Goal: Communication & Community: Participate in discussion

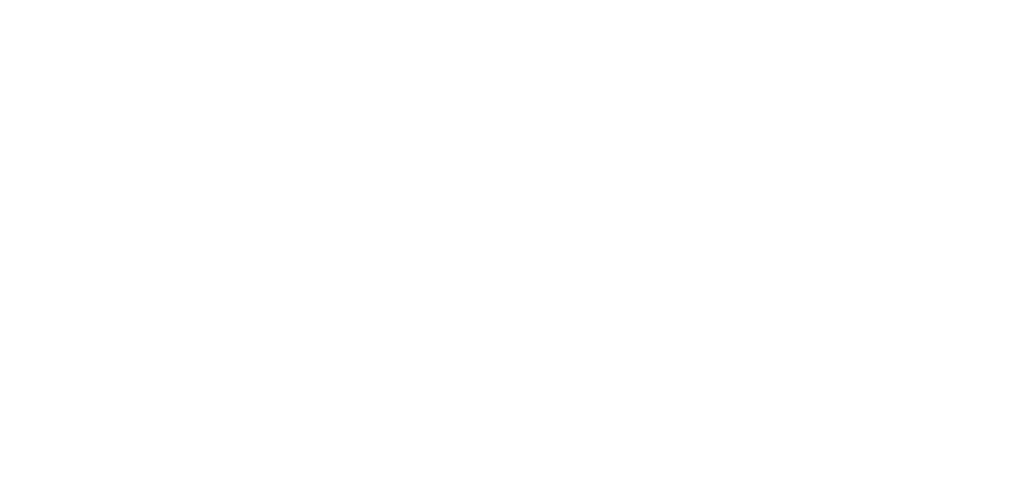
click at [847, 87] on button "Close" at bounding box center [818, 87] width 58 height 25
click at [210, 223] on button "Tracking" at bounding box center [134, 218] width 150 height 40
click at [847, 90] on button "Close" at bounding box center [818, 87] width 58 height 25
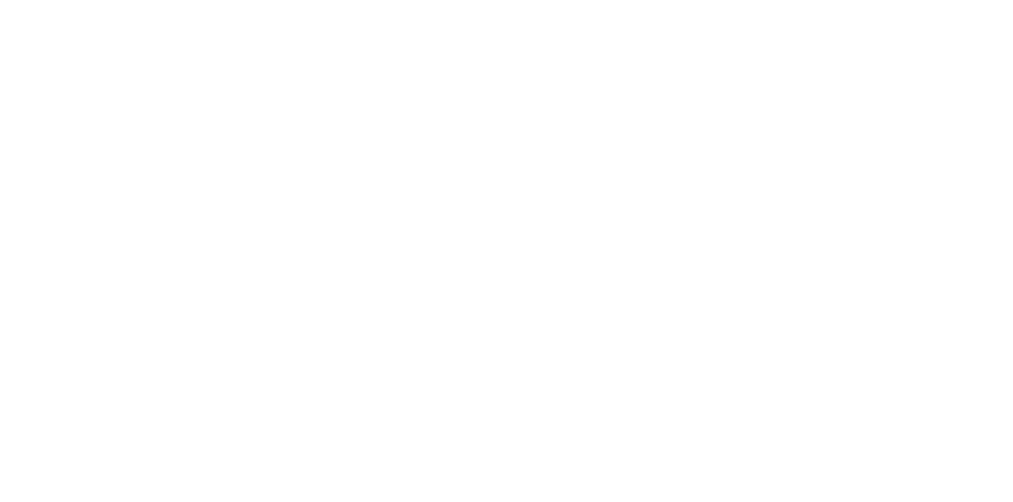
scroll to position [23, 0]
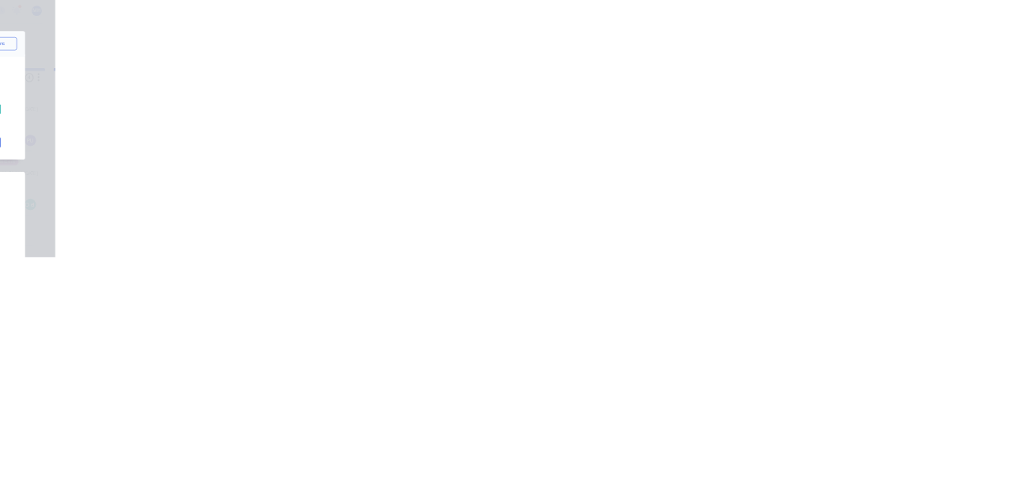
click at [210, 122] on button "Collaborate" at bounding box center [134, 139] width 150 height 40
click at [712, 466] on div at bounding box center [509, 458] width 406 height 17
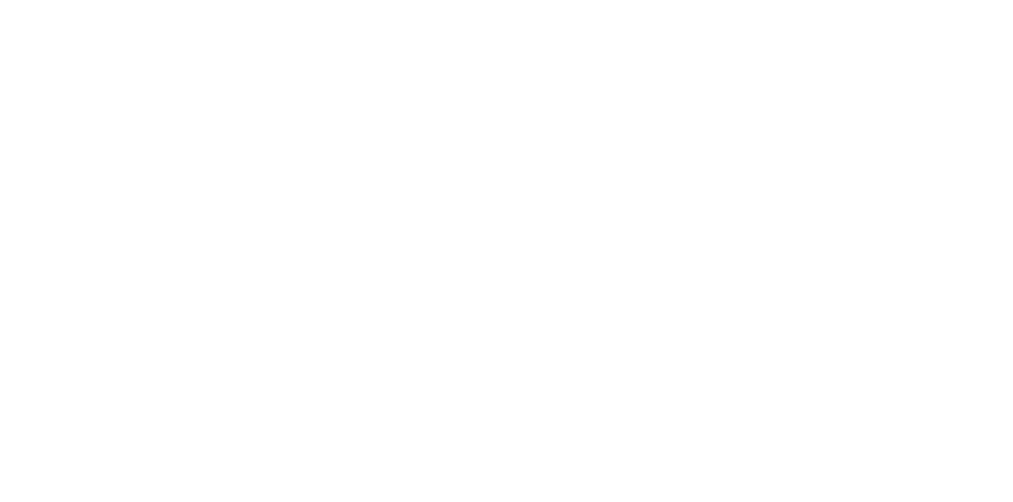
click at [712, 466] on div "@[GEOGRAPHIC_DATA]" at bounding box center [509, 458] width 406 height 17
click at [820, 467] on button "☺" at bounding box center [810, 457] width 19 height 19
click at [890, 469] on button "Send" at bounding box center [859, 458] width 63 height 24
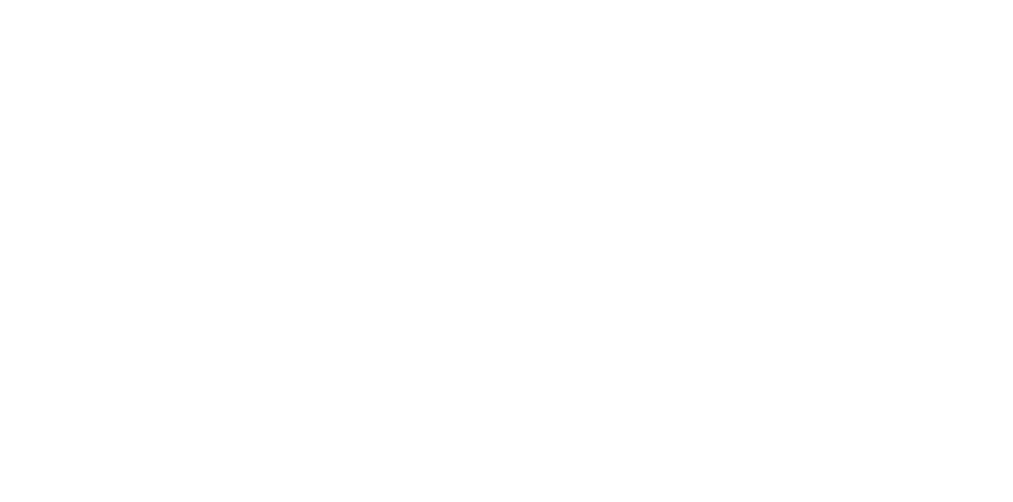
click at [1012, 501] on div "Order details Collaborate Checklists 0/0 Tracking Linked Orders Timeline Order …" at bounding box center [506, 251] width 1013 height 502
